Goal: Use online tool/utility: Use online tool/utility

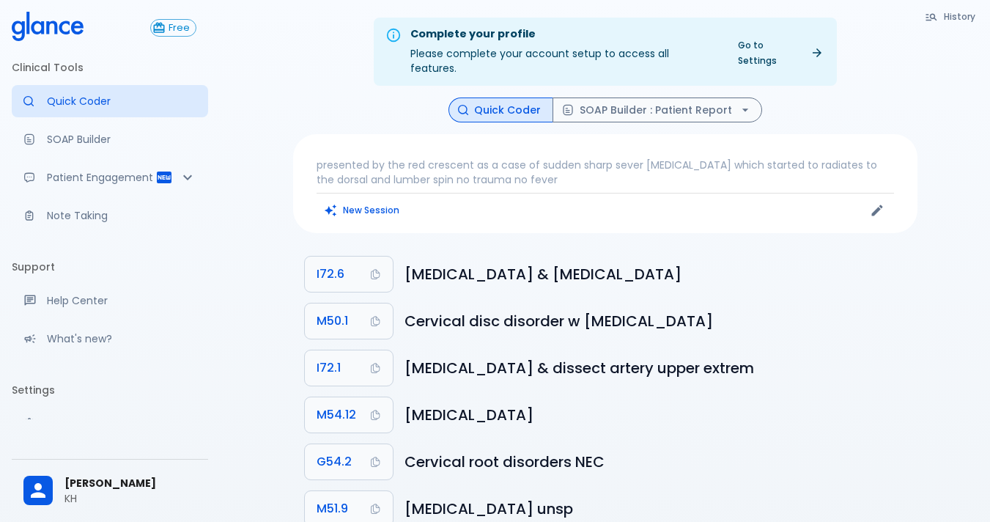
click at [938, 304] on div "Complete your profile Please complete your account setup to access all features…" at bounding box center [605, 283] width 770 height 567
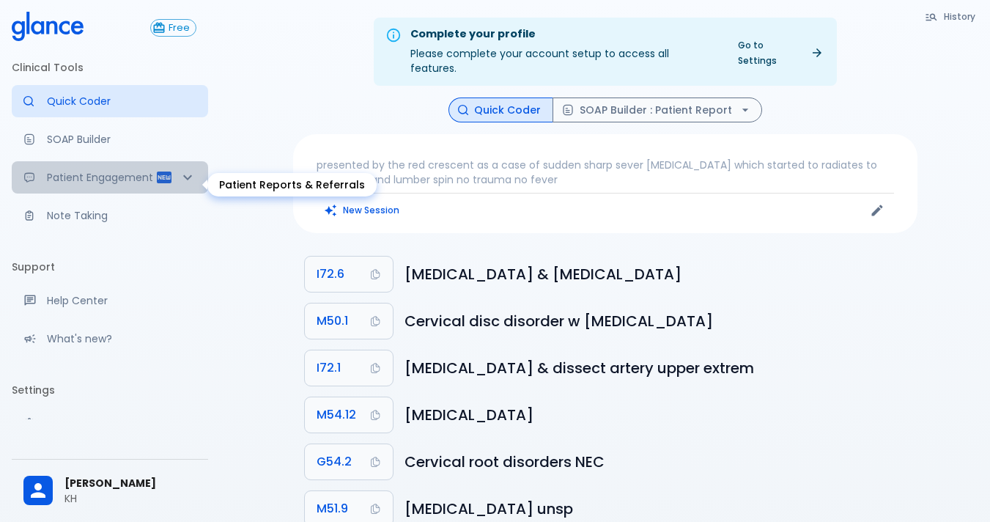
click at [180, 180] on icon "Patient Reports & Referrals" at bounding box center [188, 178] width 18 height 18
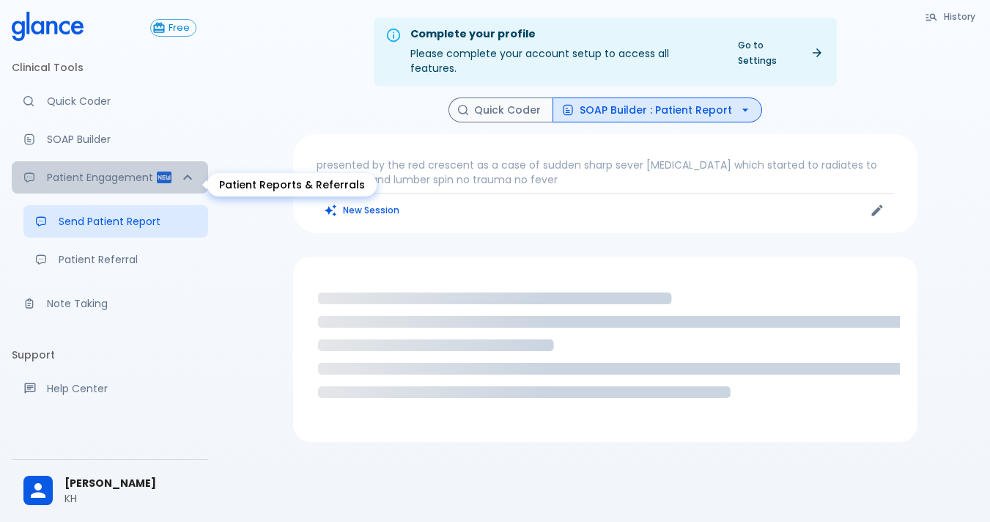
click at [180, 180] on icon "Patient Reports & Referrals" at bounding box center [188, 178] width 18 height 18
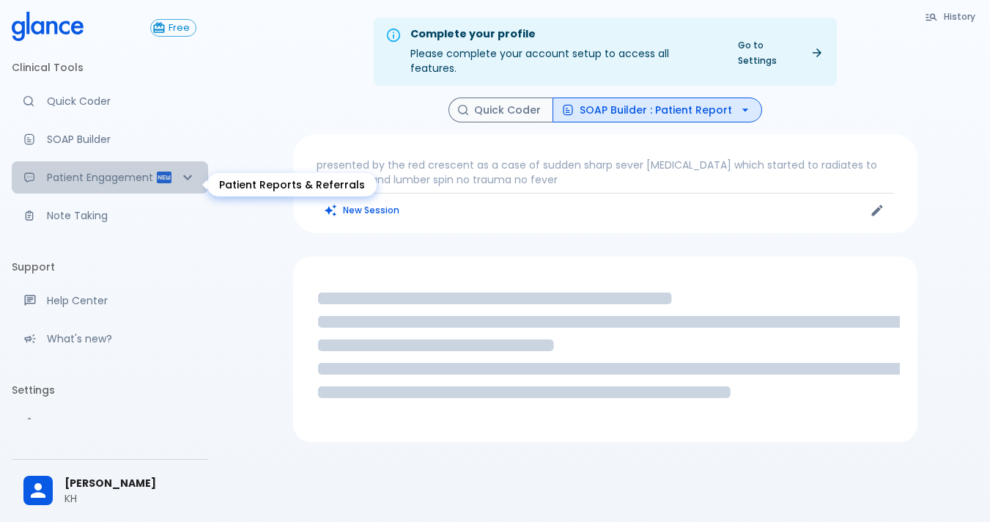
click at [180, 180] on icon "Patient Reports & Referrals" at bounding box center [188, 178] width 18 height 18
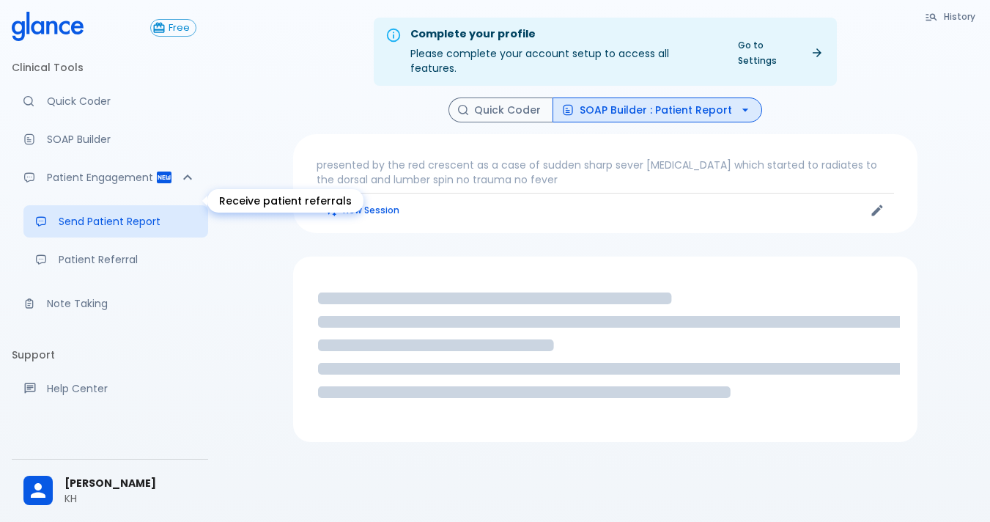
scroll to position [73, 0]
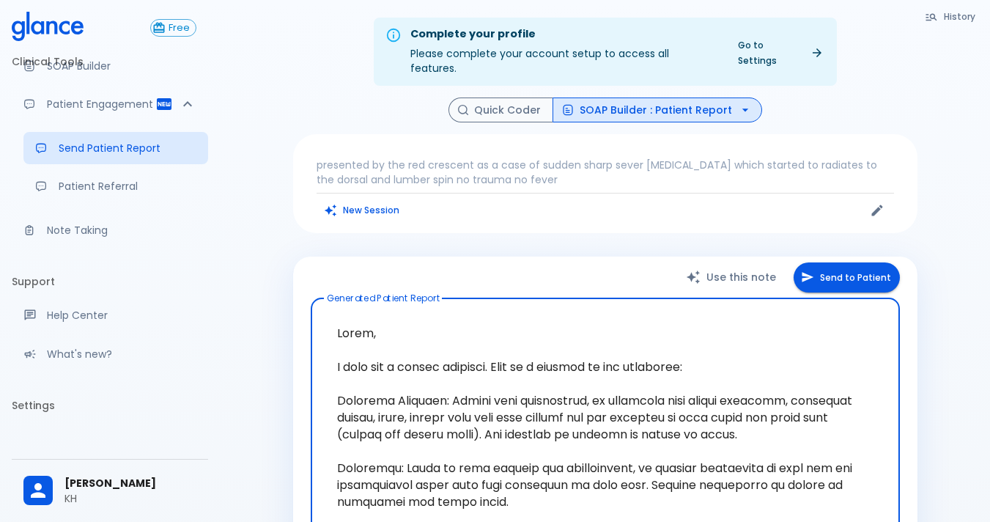
click at [588, 215] on div "presented by the red crescent as a case of sudden sharp sever neck pain which s…" at bounding box center [605, 183] width 624 height 99
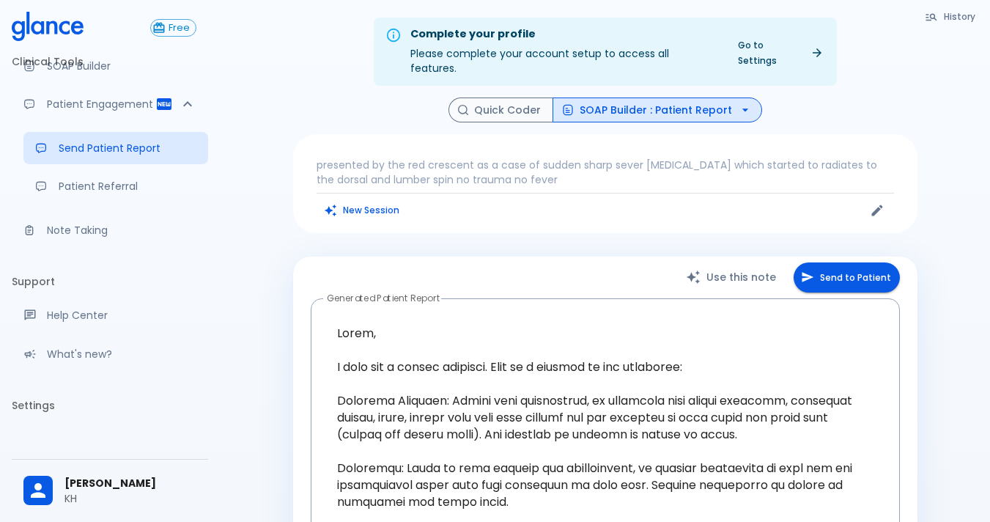
drag, startPoint x: 344, startPoint y: 189, endPoint x: 366, endPoint y: 266, distance: 80.0
click at [366, 266] on div "History Quick Coder SOAP Builder : Patient Report presented by the red crescent…" at bounding box center [604, 433] width 659 height 673
